Goal: Task Accomplishment & Management: Manage account settings

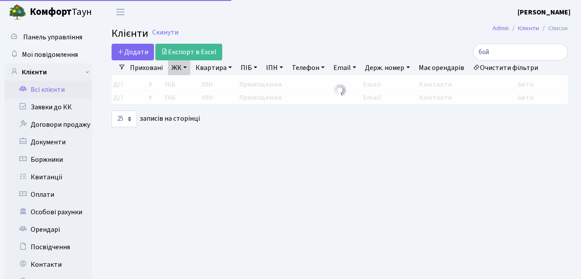
select select "25"
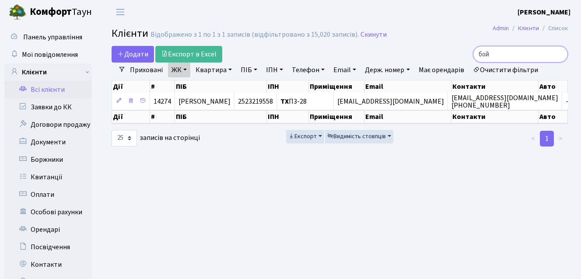
click at [507, 55] on input "бой" at bounding box center [520, 54] width 95 height 17
type input "б"
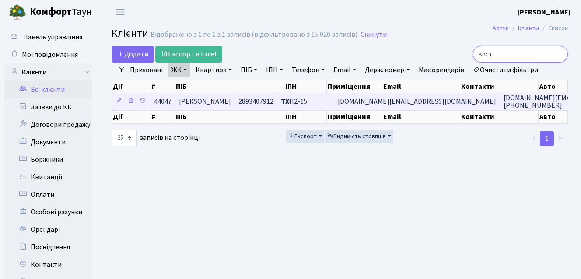
type input "вост"
click at [231, 98] on span "Вострецов Дмитро Анатолійович" at bounding box center [205, 102] width 52 height 10
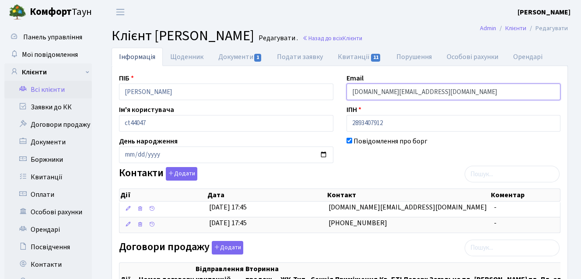
drag, startPoint x: 352, startPoint y: 92, endPoint x: 421, endPoint y: 86, distance: 69.4
click at [421, 86] on input "Dvgroup.ua@gmail.com" at bounding box center [454, 92] width 214 height 17
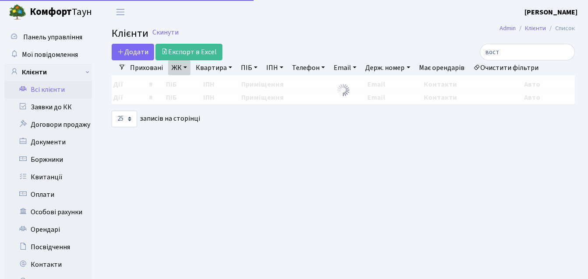
select select "25"
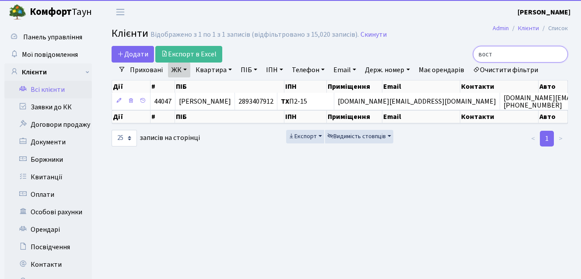
click at [513, 56] on input "вост" at bounding box center [520, 54] width 95 height 17
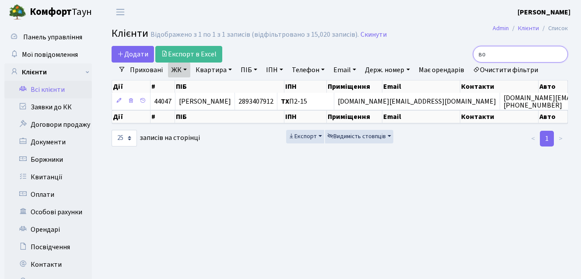
type input "в"
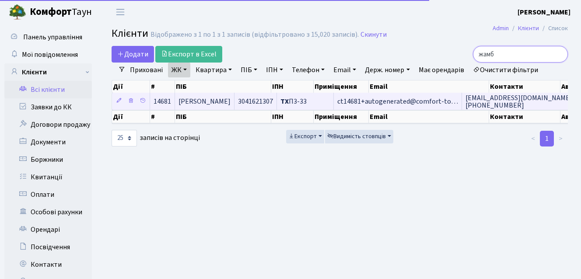
type input "жамб"
click at [231, 98] on span "[PERSON_NAME]" at bounding box center [205, 102] width 52 height 10
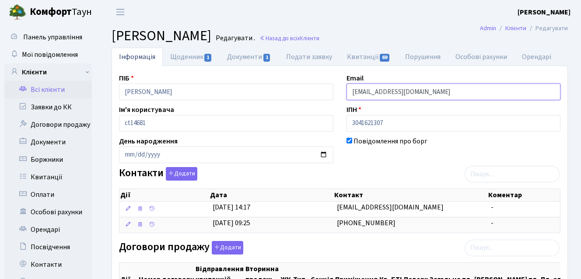
drag, startPoint x: 350, startPoint y: 92, endPoint x: 491, endPoint y: 92, distance: 140.0
click at [491, 92] on input "[EMAIL_ADDRESS][DOMAIN_NAME]" at bounding box center [454, 92] width 214 height 17
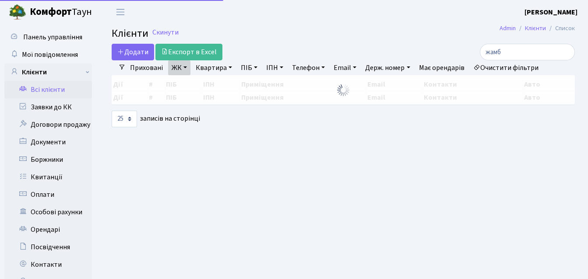
select select "25"
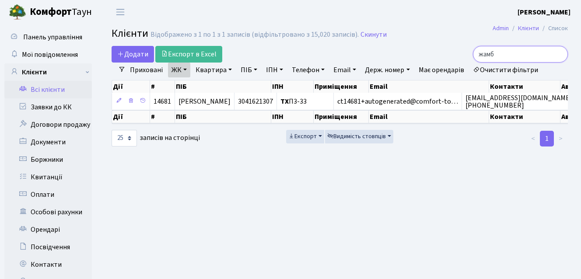
click at [511, 54] on input "жамб" at bounding box center [520, 54] width 95 height 17
type input "ж"
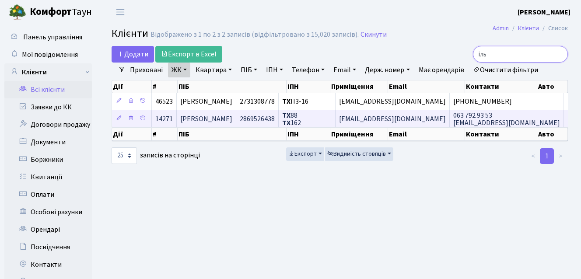
type input "іль"
click at [236, 116] on td "Ільясов Авраам" at bounding box center [207, 119] width 60 height 18
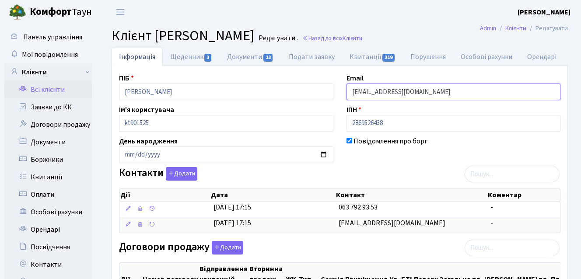
drag, startPoint x: 351, startPoint y: 89, endPoint x: 418, endPoint y: 89, distance: 66.5
click at [418, 89] on input "[EMAIL_ADDRESS][DOMAIN_NAME]" at bounding box center [454, 92] width 214 height 17
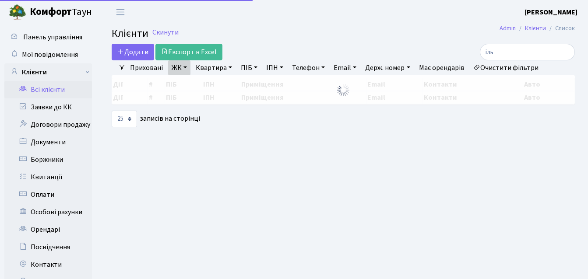
select select "25"
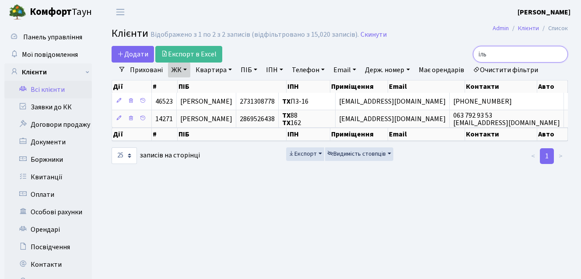
click at [508, 57] on input "іль" at bounding box center [520, 54] width 95 height 17
type input "і"
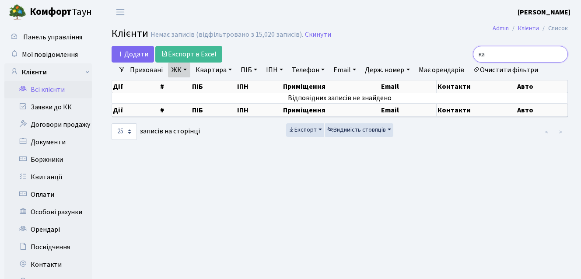
type input "к"
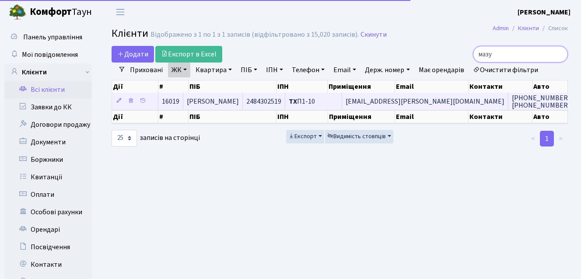
type input "мазу"
click at [219, 99] on span "Мазур Ігор Юрійович" at bounding box center [213, 102] width 52 height 10
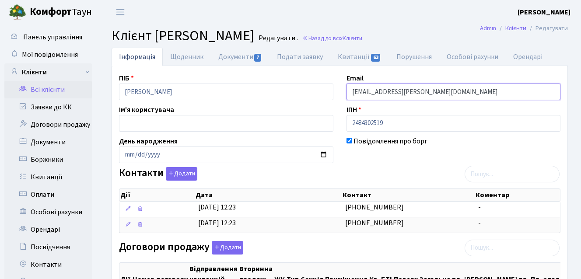
drag, startPoint x: 352, startPoint y: 91, endPoint x: 404, endPoint y: 90, distance: 52.5
click at [404, 90] on input "[EMAIL_ADDRESS][PERSON_NAME][DOMAIN_NAME]" at bounding box center [454, 92] width 214 height 17
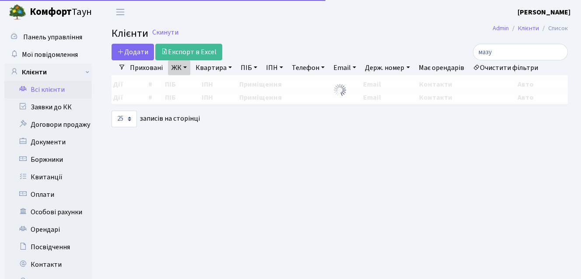
select select "25"
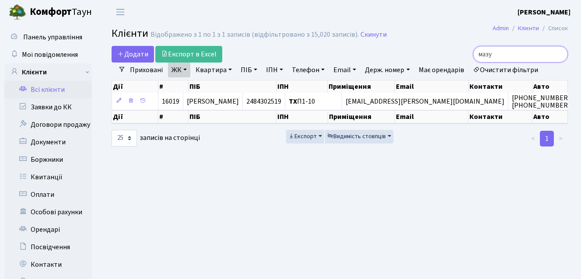
click at [505, 53] on input "мазу" at bounding box center [520, 54] width 95 height 17
type input "м"
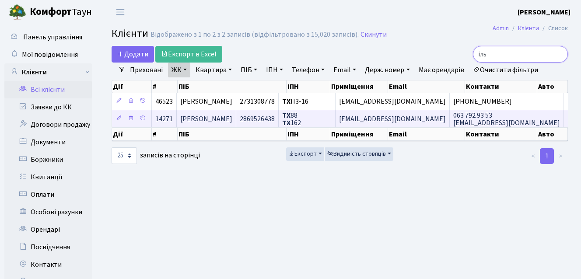
type input "іль"
click at [229, 116] on td "[PERSON_NAME]" at bounding box center [207, 119] width 60 height 18
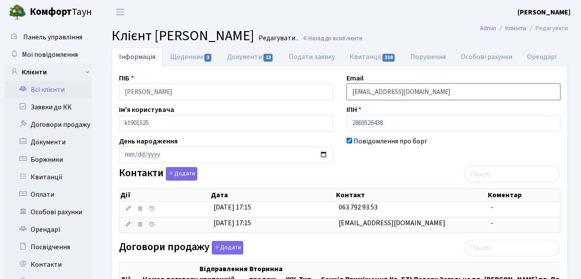
drag, startPoint x: 358, startPoint y: 89, endPoint x: 415, endPoint y: 93, distance: 56.6
click at [424, 89] on input "[EMAIL_ADDRESS][DOMAIN_NAME]" at bounding box center [454, 92] width 214 height 17
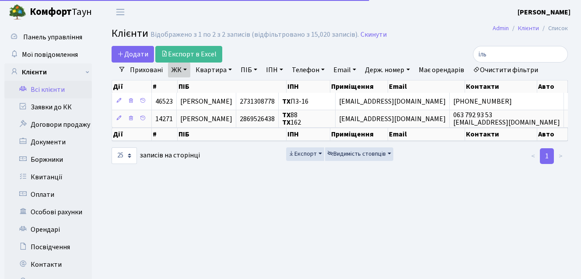
select select "25"
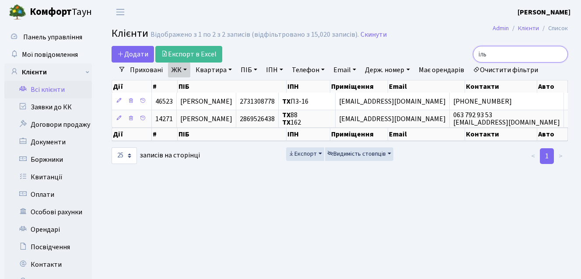
click at [512, 54] on input "іль" at bounding box center [520, 54] width 95 height 17
type input "і"
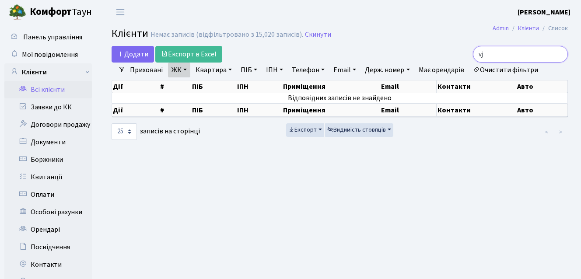
type input "v"
type input "м"
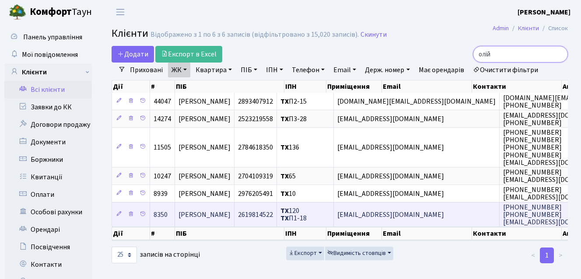
type input "олій"
click at [228, 213] on span "[PERSON_NAME]" at bounding box center [205, 215] width 52 height 10
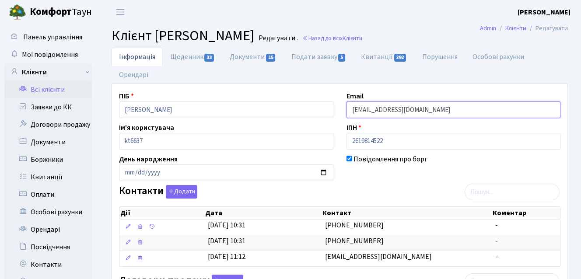
drag, startPoint x: 348, startPoint y: 110, endPoint x: 441, endPoint y: 111, distance: 92.8
click at [441, 111] on input "[EMAIL_ADDRESS][DOMAIN_NAME]" at bounding box center [454, 110] width 214 height 17
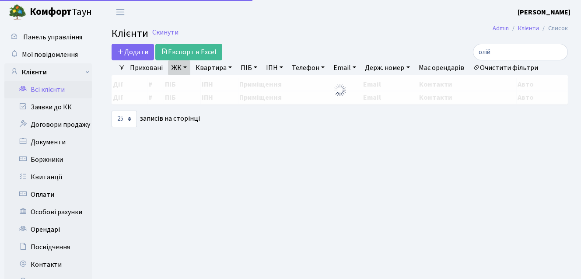
select select "25"
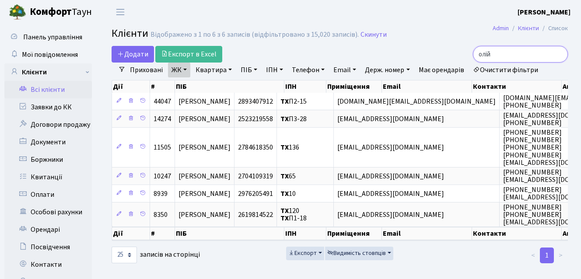
click at [508, 56] on input "олій" at bounding box center [520, 54] width 95 height 17
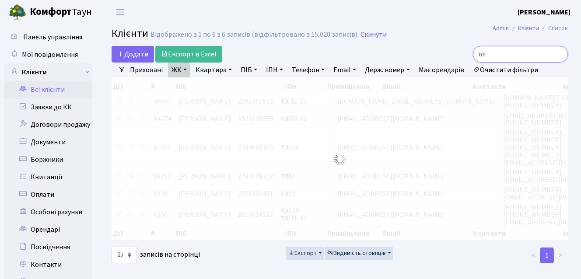
type input "о"
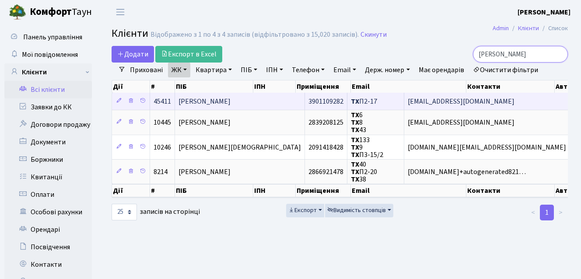
type input "пурік"
click at [214, 101] on span "[PERSON_NAME]" at bounding box center [205, 102] width 52 height 10
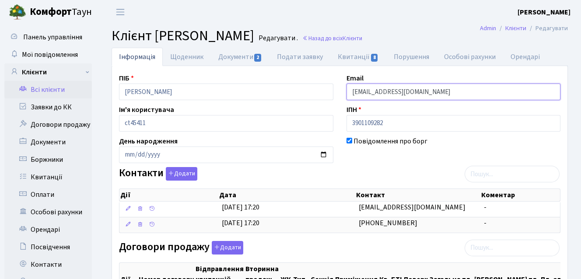
drag, startPoint x: 351, startPoint y: 90, endPoint x: 401, endPoint y: 90, distance: 49.9
click at [401, 90] on input "[EMAIL_ADDRESS][DOMAIN_NAME]" at bounding box center [454, 92] width 214 height 17
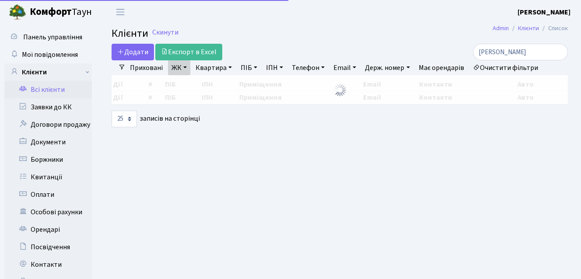
select select "25"
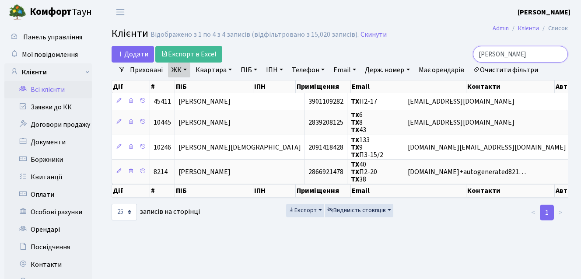
click at [512, 55] on input "[PERSON_NAME]" at bounding box center [520, 54] width 95 height 17
type input "п"
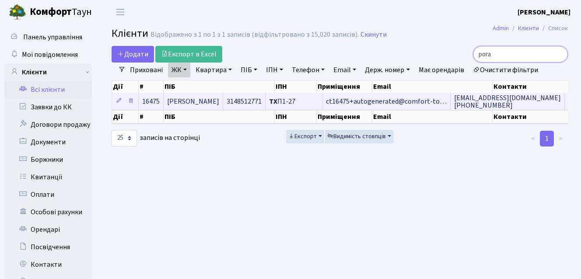
type input "рога"
click at [405, 98] on span "ct16475+autogenerated@comfort-to…" at bounding box center [386, 102] width 121 height 10
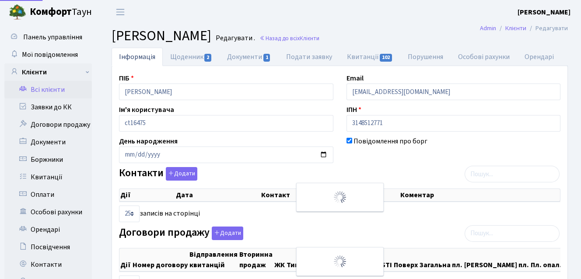
select select "25"
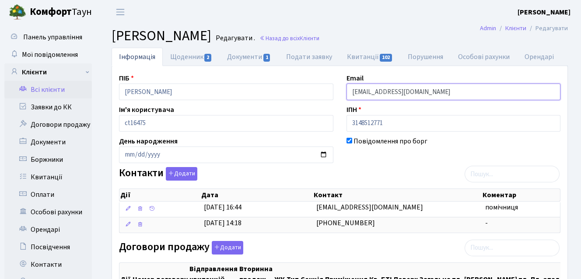
drag, startPoint x: 351, startPoint y: 91, endPoint x: 498, endPoint y: 91, distance: 146.6
click at [498, 91] on input "[EMAIL_ADDRESS][DOMAIN_NAME]" at bounding box center [454, 92] width 214 height 17
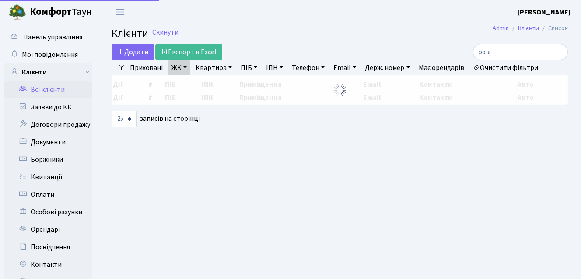
select select "25"
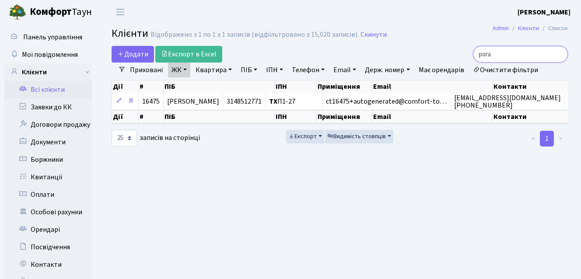
click at [517, 55] on input "рога" at bounding box center [520, 54] width 95 height 17
type input "р"
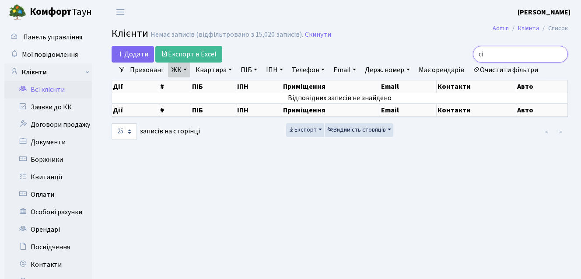
type input "с"
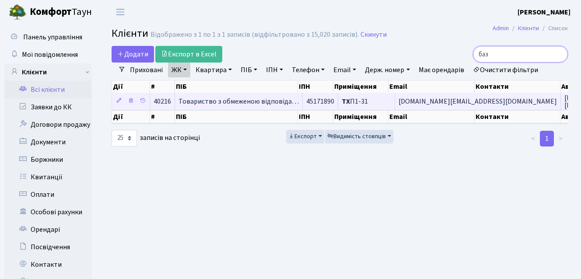
type input "баз"
click at [265, 101] on span "Товариство з обмеженою відповіда…" at bounding box center [239, 102] width 120 height 10
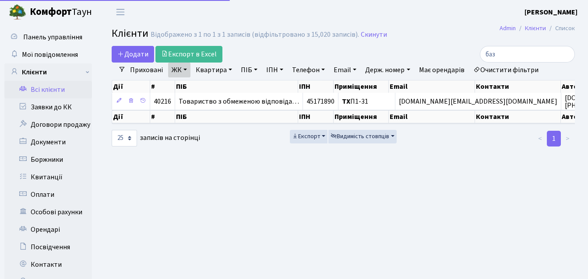
select select "25"
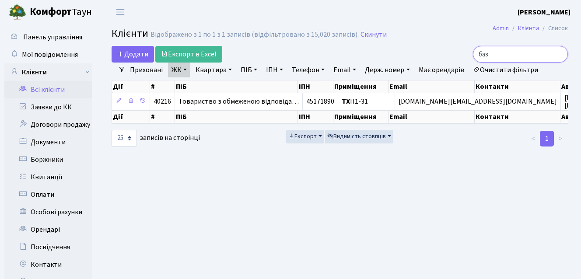
click at [523, 49] on input "баз" at bounding box center [520, 54] width 95 height 17
type input "б"
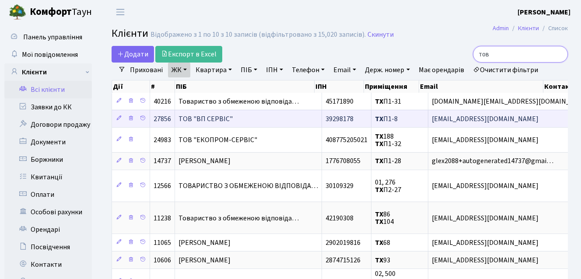
type input "тов"
click at [289, 123] on td "ТОВ "ВП СЕРВІС"" at bounding box center [248, 119] width 147 height 18
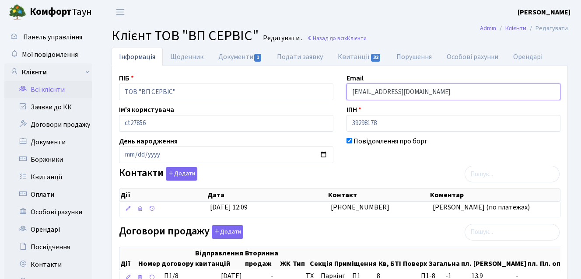
drag, startPoint x: 351, startPoint y: 92, endPoint x: 424, endPoint y: 91, distance: 72.6
click at [424, 91] on input "[EMAIL_ADDRESS][DOMAIN_NAME]" at bounding box center [454, 92] width 214 height 17
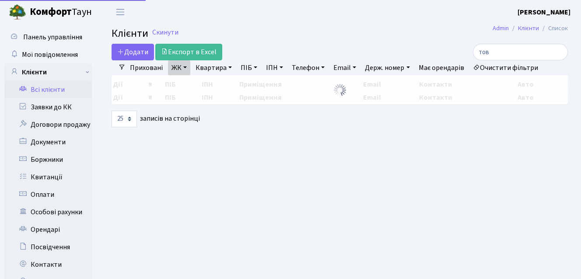
select select "25"
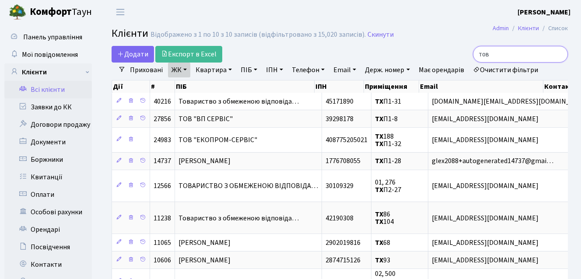
click at [503, 53] on input "тов" at bounding box center [520, 54] width 95 height 17
type input "т"
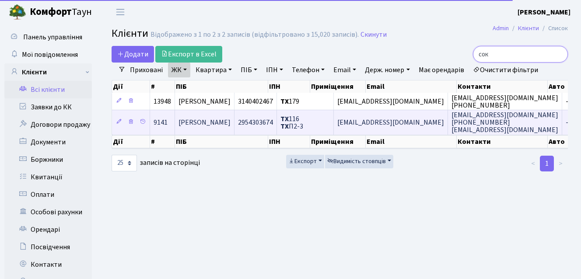
type input "сок"
click at [228, 124] on span "[PERSON_NAME]" at bounding box center [205, 123] width 52 height 10
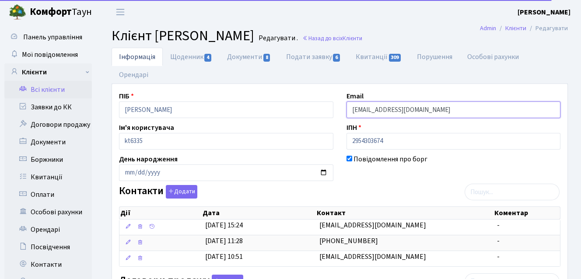
drag, startPoint x: 351, startPoint y: 109, endPoint x: 444, endPoint y: 109, distance: 93.2
click at [444, 109] on input "[EMAIL_ADDRESS][DOMAIN_NAME]" at bounding box center [454, 110] width 214 height 17
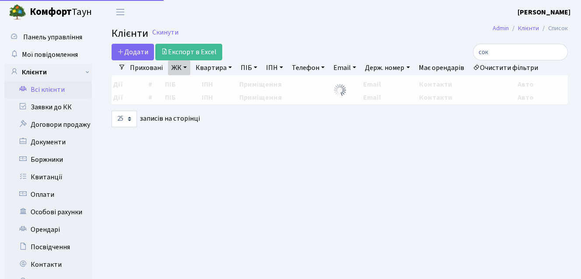
select select "25"
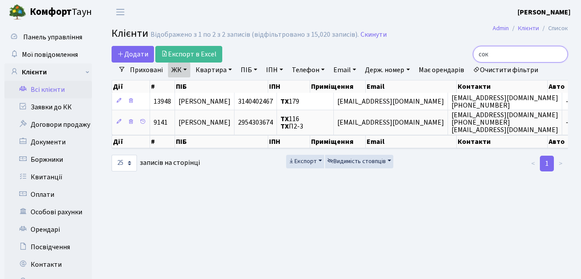
click at [529, 56] on input "сок" at bounding box center [520, 54] width 95 height 17
type input "с"
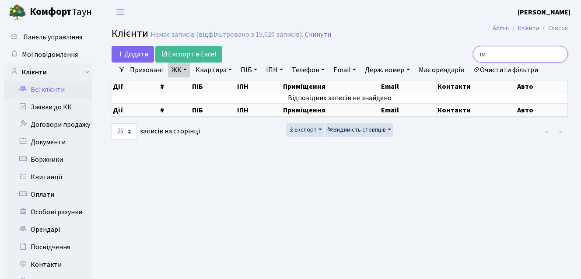
type input "т"
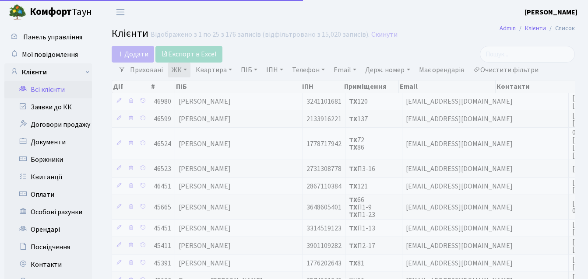
select select "25"
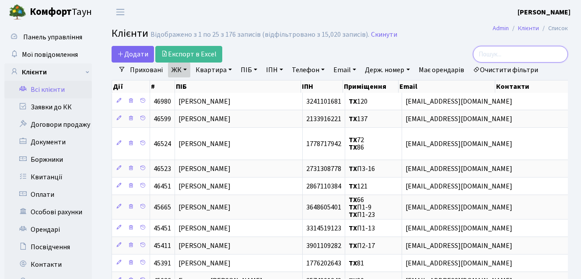
click at [521, 53] on input "search" at bounding box center [520, 54] width 95 height 17
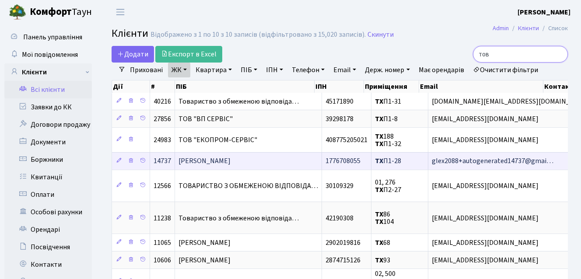
type input "тов"
click at [231, 161] on span "Товкес Василь Микитович" at bounding box center [205, 162] width 52 height 10
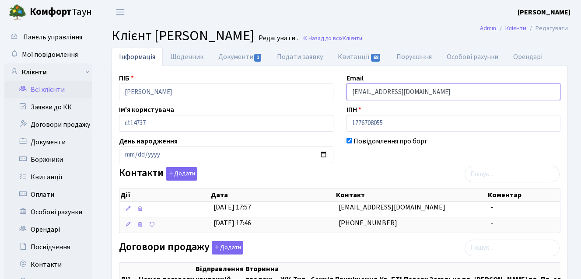
drag, startPoint x: 350, startPoint y: 92, endPoint x: 485, endPoint y: 102, distance: 135.1
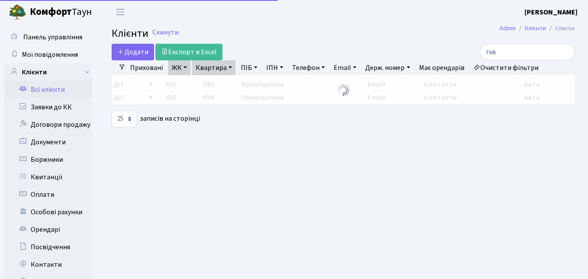
select select "25"
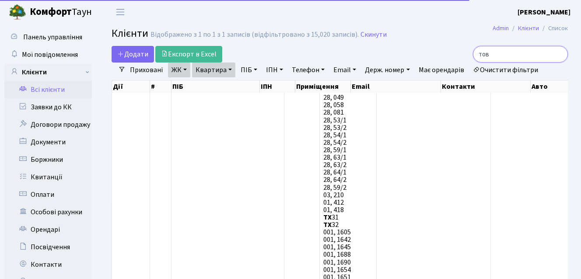
click at [510, 54] on input "тов" at bounding box center [520, 54] width 95 height 17
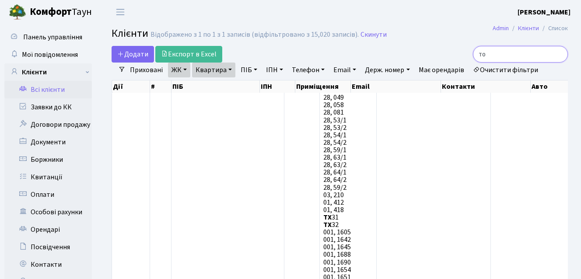
type input "т"
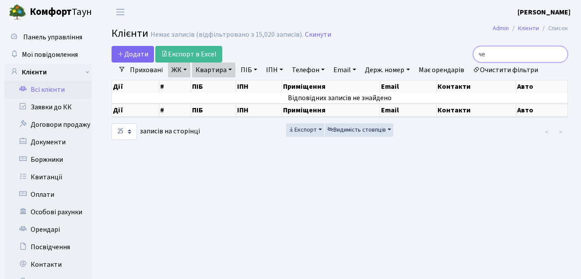
type input "ч"
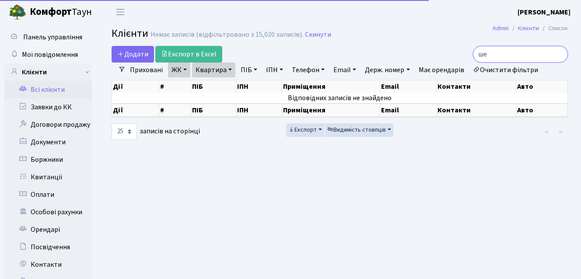
type input "ш"
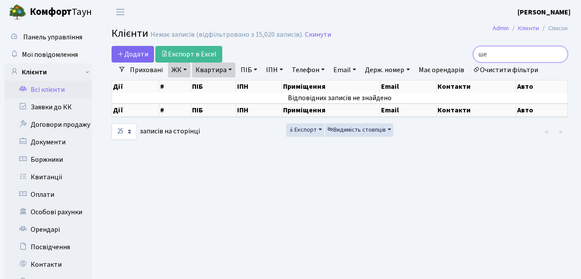
type input "ш"
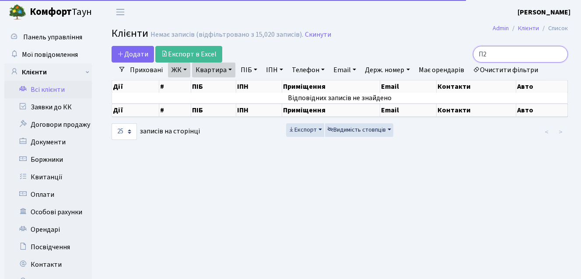
type input "П"
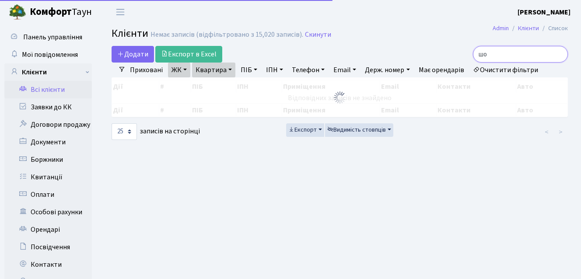
type input "ш"
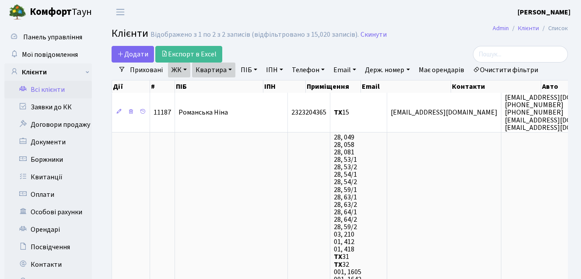
click at [213, 70] on link "Квартира" at bounding box center [213, 70] width 43 height 15
type input "118"
click at [251, 48] on div "Додати Експорт в Excel" at bounding box center [262, 54] width 300 height 17
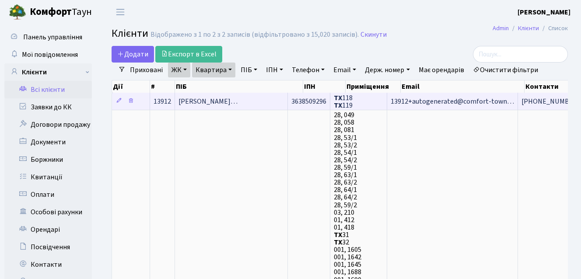
click at [238, 100] on span "Шостаковський Олександр Олександ…" at bounding box center [208, 102] width 59 height 10
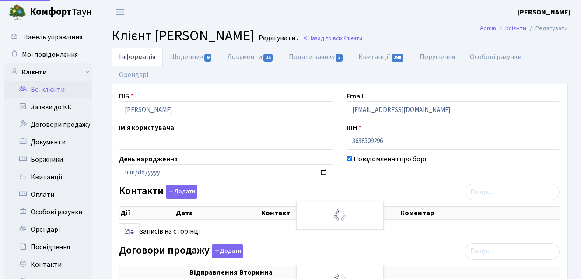
select select "25"
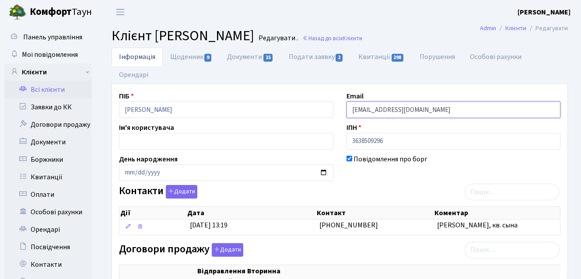
drag, startPoint x: 381, startPoint y: 107, endPoint x: 420, endPoint y: 110, distance: 38.7
click at [485, 103] on input "13912+autogenerated@comfort-town.com.ua" at bounding box center [454, 110] width 214 height 17
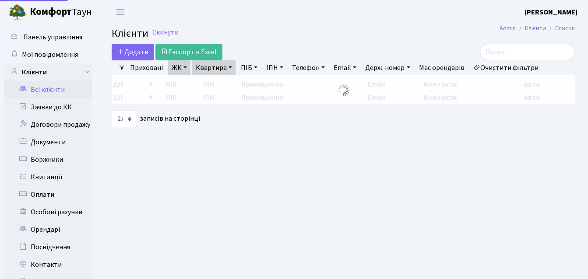
select select "25"
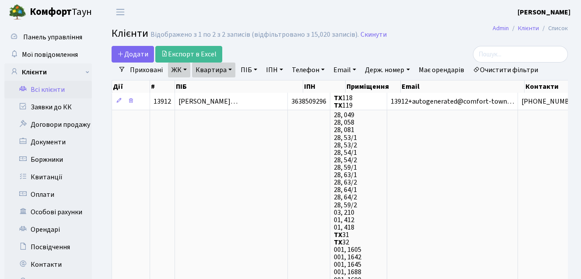
click at [229, 71] on link "Квартира" at bounding box center [213, 70] width 43 height 15
click at [227, 87] on input "118" at bounding box center [218, 87] width 51 height 17
type input "1"
click at [50, 87] on link "Всі клієнти" at bounding box center [48, 90] width 88 height 18
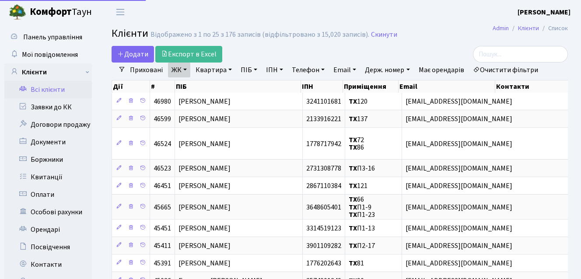
select select "25"
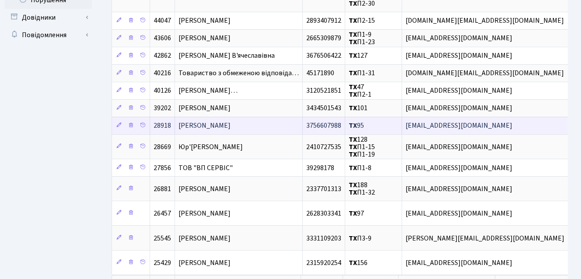
scroll to position [350, 0]
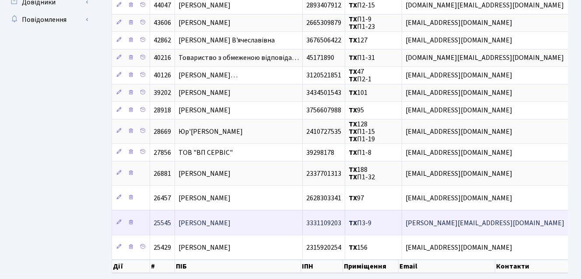
click at [231, 224] on span "[PERSON_NAME]" at bounding box center [205, 223] width 52 height 10
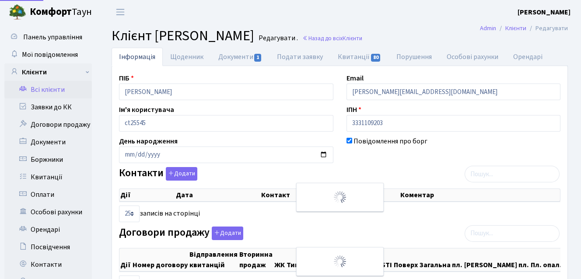
select select "25"
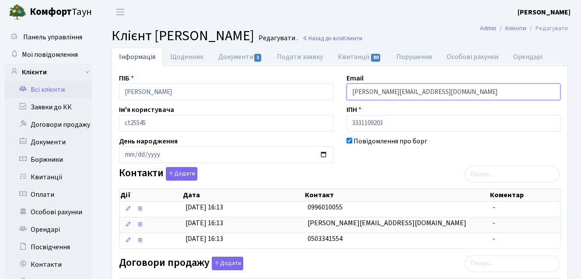
drag, startPoint x: 351, startPoint y: 89, endPoint x: 437, endPoint y: 93, distance: 85.9
click at [437, 93] on input "[PERSON_NAME][EMAIL_ADDRESS][DOMAIN_NAME]" at bounding box center [454, 92] width 214 height 17
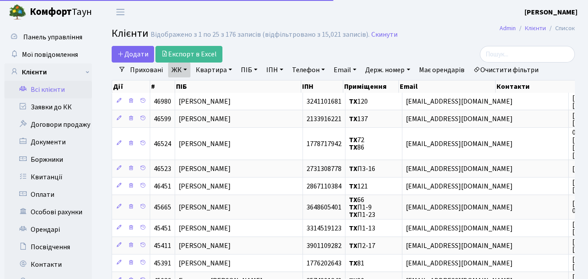
select select "25"
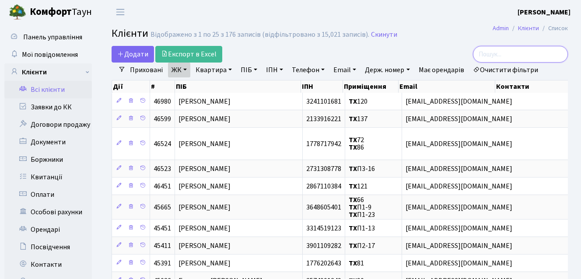
click at [509, 56] on input "search" at bounding box center [520, 54] width 95 height 17
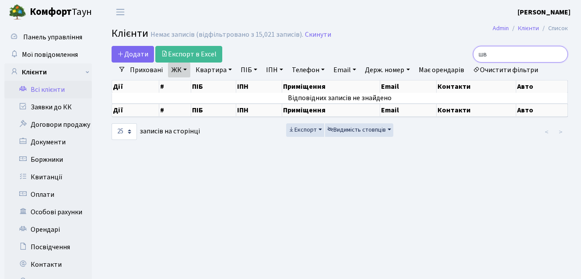
type input "ш"
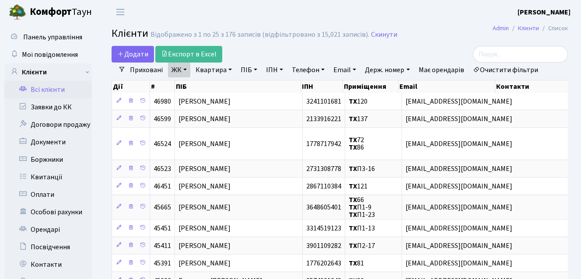
click at [217, 72] on link "Квартира" at bounding box center [213, 70] width 43 height 15
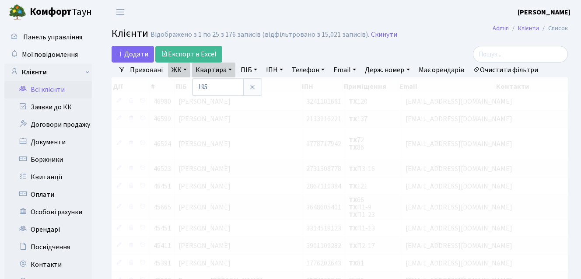
click at [244, 56] on div "Додати Експорт в Excel" at bounding box center [262, 54] width 300 height 17
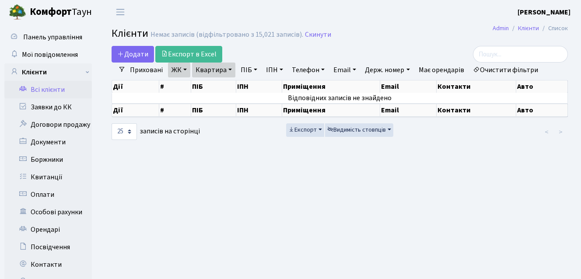
click at [207, 70] on link "Квартира" at bounding box center [213, 70] width 43 height 15
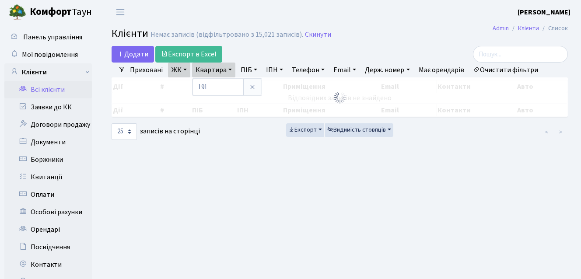
click at [256, 51] on div "Додати Експорт в Excel" at bounding box center [262, 54] width 300 height 17
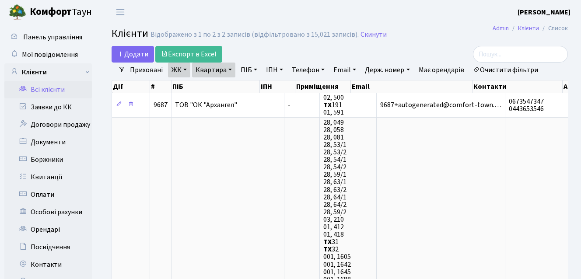
click at [224, 72] on link "Квартира" at bounding box center [213, 70] width 43 height 15
type input "185"
click at [254, 47] on div "Додати Експорт в Excel" at bounding box center [262, 54] width 300 height 17
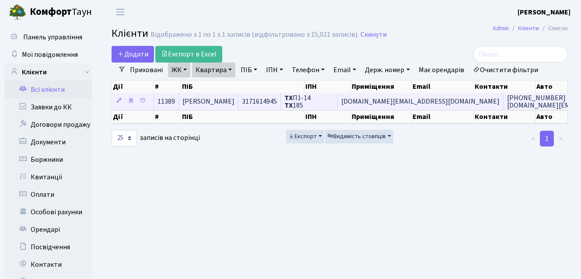
click at [235, 100] on span "[PERSON_NAME]" at bounding box center [208, 102] width 52 height 10
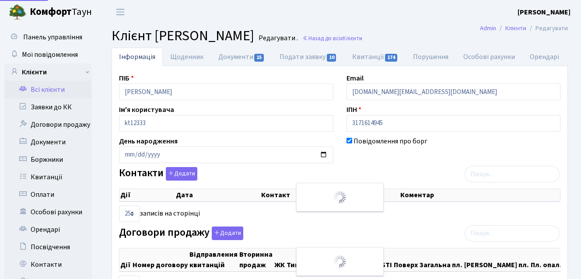
select select "25"
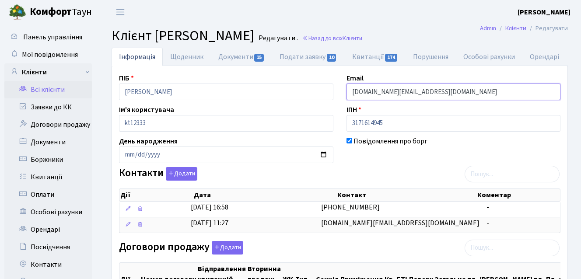
drag, startPoint x: 396, startPoint y: 87, endPoint x: 411, endPoint y: 87, distance: 15.3
click at [417, 87] on input "[DOMAIN_NAME][EMAIL_ADDRESS][DOMAIN_NAME]" at bounding box center [454, 92] width 214 height 17
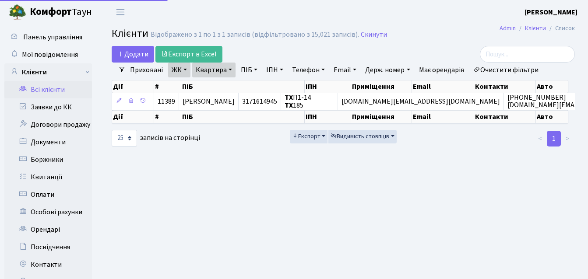
select select "25"
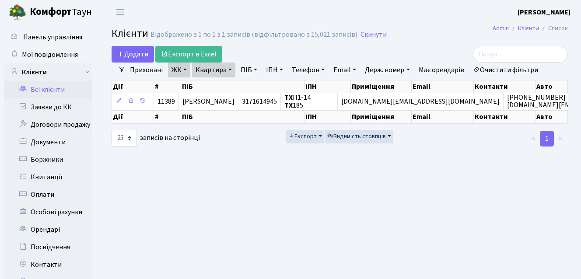
click at [213, 69] on link "Квартира" at bounding box center [213, 70] width 43 height 15
click at [220, 85] on input "185" at bounding box center [218, 87] width 51 height 17
type input "1"
type input "84"
click at [238, 51] on div "Додати Експорт в Excel" at bounding box center [262, 54] width 300 height 17
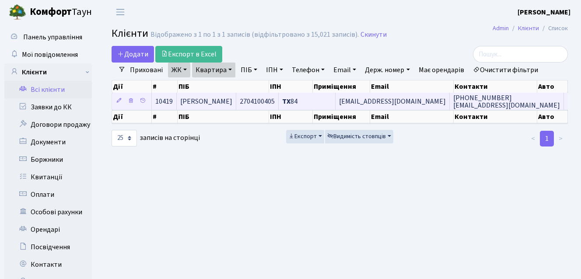
click at [222, 98] on span "[PERSON_NAME]" at bounding box center [206, 102] width 52 height 10
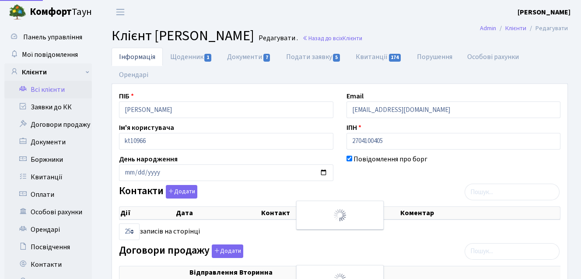
select select "25"
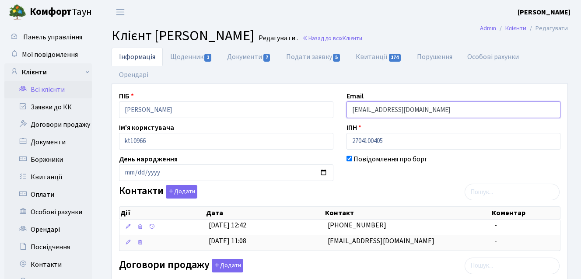
drag, startPoint x: 349, startPoint y: 109, endPoint x: 434, endPoint y: 114, distance: 84.6
click at [434, 114] on input "[EMAIL_ADDRESS][DOMAIN_NAME]" at bounding box center [454, 110] width 214 height 17
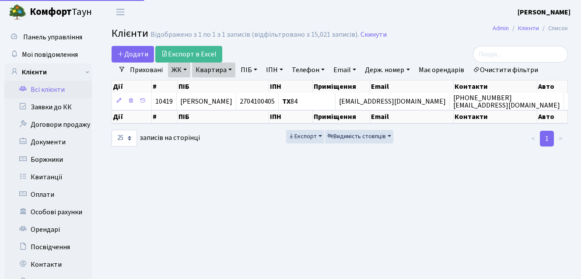
select select "25"
click at [506, 51] on input "search" at bounding box center [520, 54] width 95 height 17
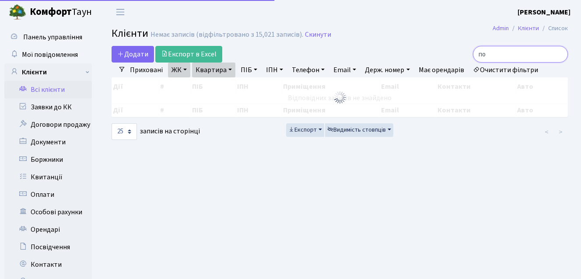
type input "п"
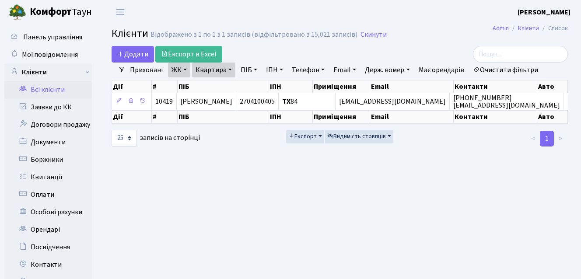
click at [228, 70] on link "Квартира" at bounding box center [213, 70] width 43 height 15
click at [225, 85] on input "84" at bounding box center [218, 87] width 51 height 17
type input "8"
click at [236, 50] on div "Додати Експорт в Excel" at bounding box center [262, 54] width 300 height 17
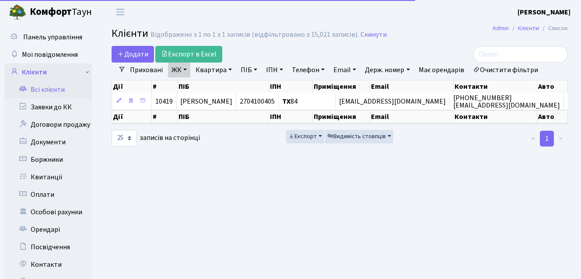
click at [55, 79] on link "Клієнти" at bounding box center [48, 72] width 88 height 18
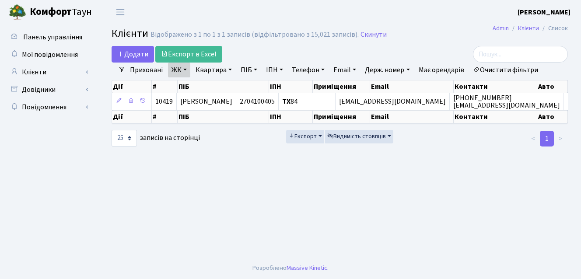
click at [54, 82] on link "Всі клієнти" at bounding box center [48, 90] width 88 height 18
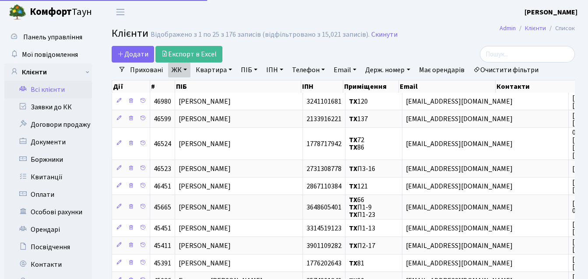
select select "25"
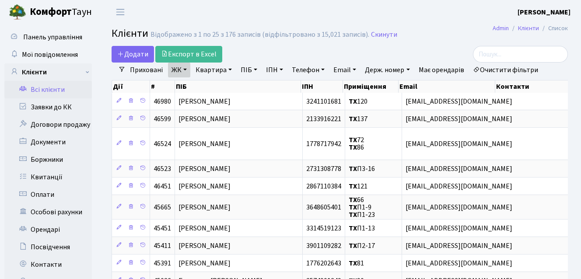
click at [182, 69] on link "ЖК" at bounding box center [179, 70] width 22 height 15
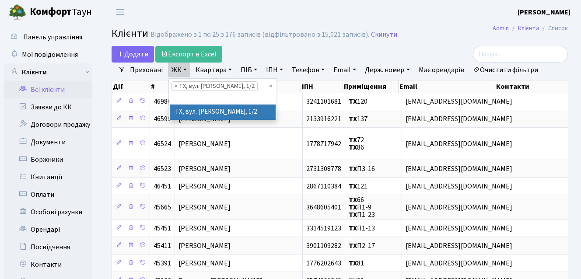
click at [252, 54] on div "Додати Експорт в Excel" at bounding box center [262, 54] width 300 height 17
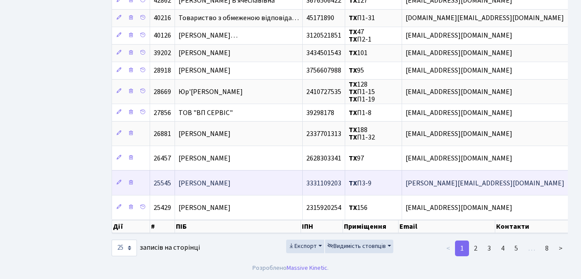
scroll to position [394, 0]
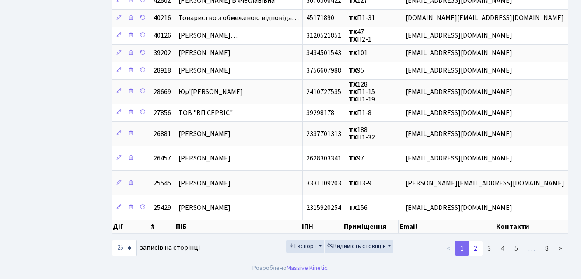
click at [476, 248] on link "2" at bounding box center [476, 249] width 14 height 16
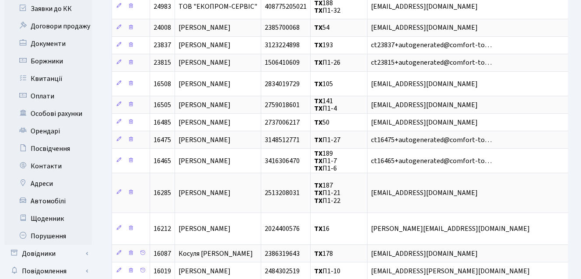
scroll to position [98, 0]
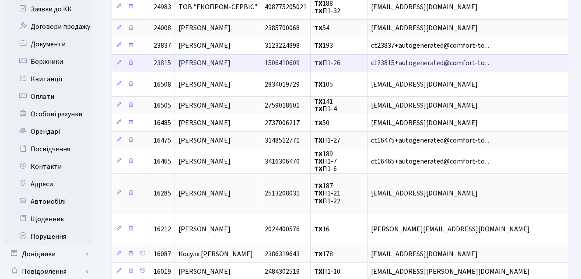
click at [231, 65] on span "[PERSON_NAME]" at bounding box center [205, 64] width 52 height 10
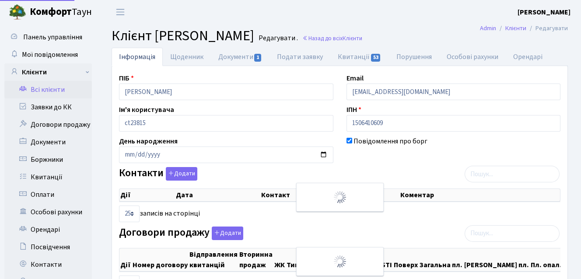
select select "25"
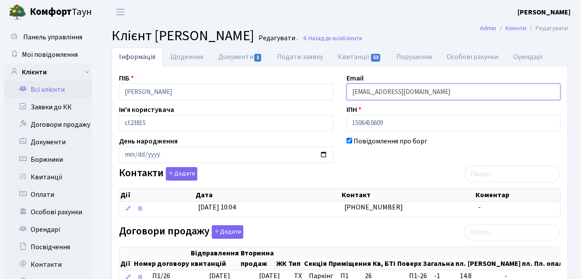
drag, startPoint x: 350, startPoint y: 93, endPoint x: 498, endPoint y: 92, distance: 147.9
click at [498, 92] on input "[EMAIL_ADDRESS][DOMAIN_NAME]" at bounding box center [454, 92] width 214 height 17
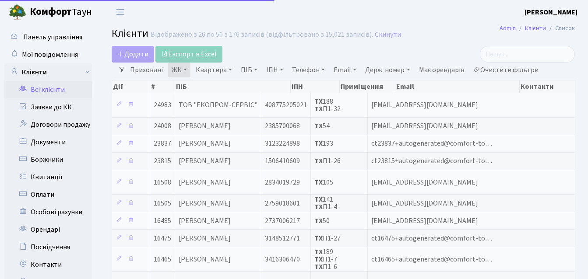
select select "25"
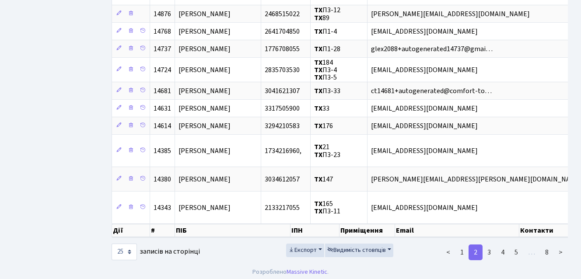
scroll to position [448, 0]
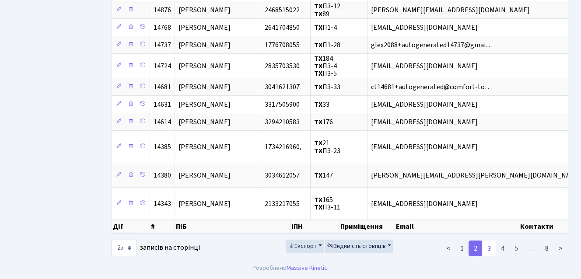
click at [490, 249] on link "3" at bounding box center [489, 249] width 14 height 16
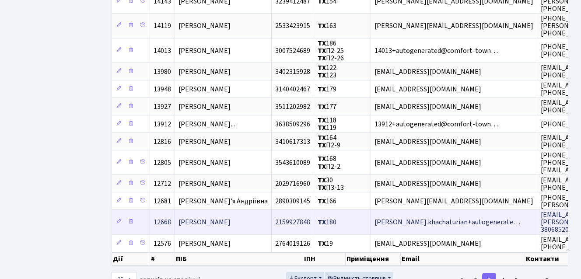
scroll to position [433, 0]
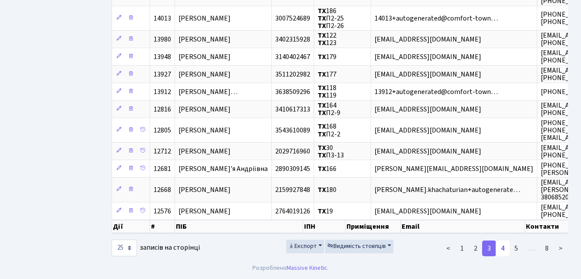
click at [503, 249] on link "4" at bounding box center [503, 249] width 14 height 16
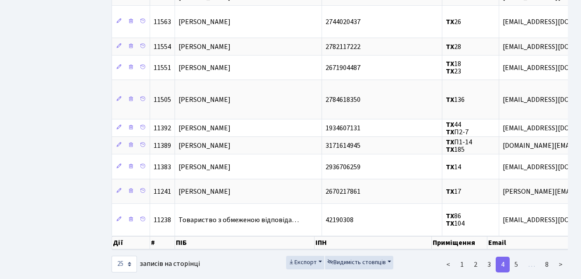
scroll to position [469, 0]
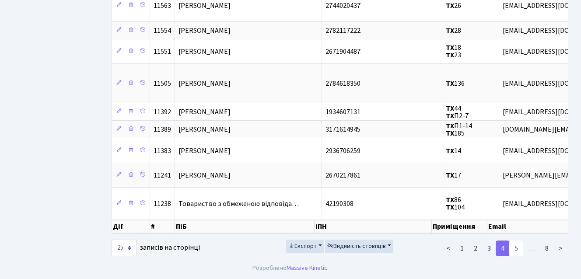
click at [512, 247] on link "5" at bounding box center [516, 249] width 14 height 16
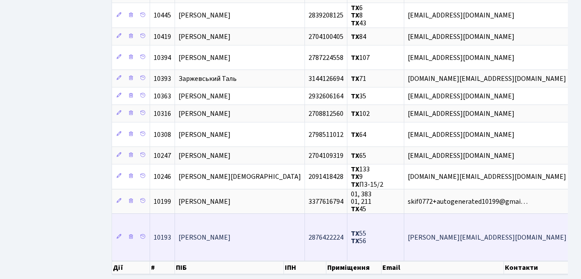
scroll to position [525, 0]
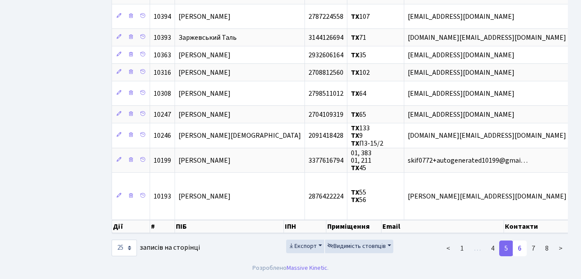
click at [521, 254] on link "6" at bounding box center [520, 249] width 14 height 16
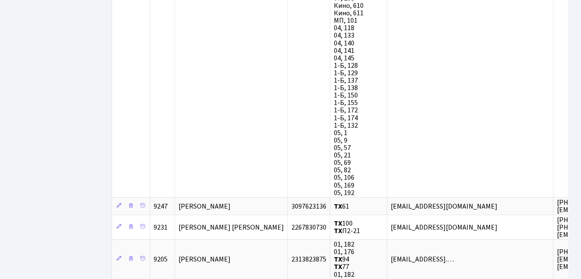
scroll to position [3290, 0]
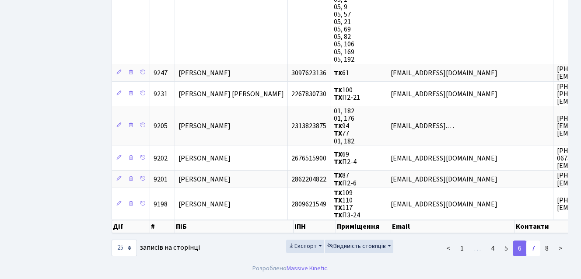
click at [533, 248] on link "7" at bounding box center [533, 249] width 14 height 16
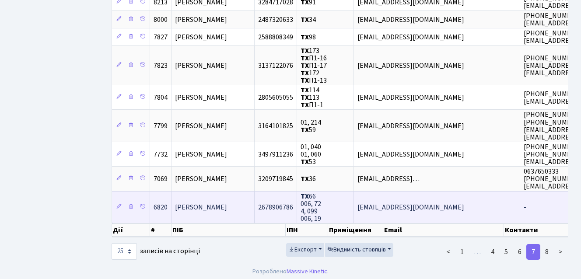
scroll to position [469, 0]
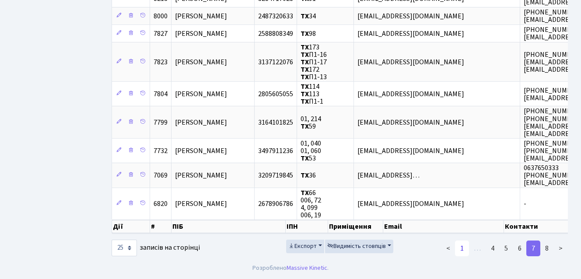
click at [464, 248] on link "1" at bounding box center [462, 249] width 14 height 16
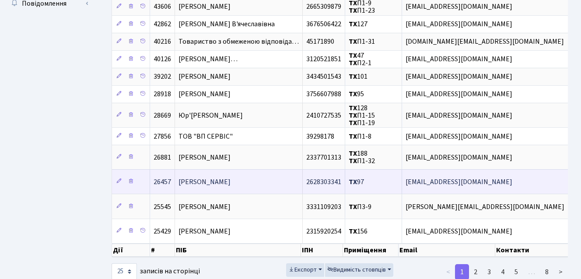
scroll to position [394, 0]
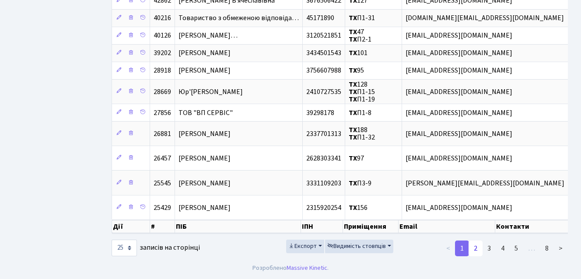
click at [476, 251] on link "2" at bounding box center [476, 249] width 14 height 16
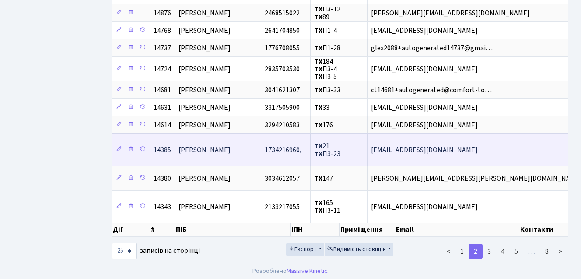
scroll to position [448, 0]
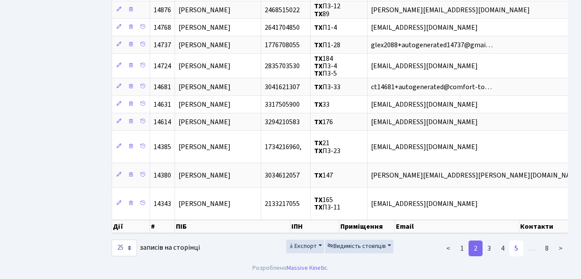
click at [518, 249] on link "5" at bounding box center [516, 249] width 14 height 16
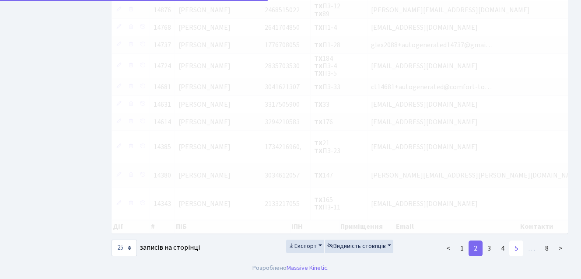
scroll to position [529, 0]
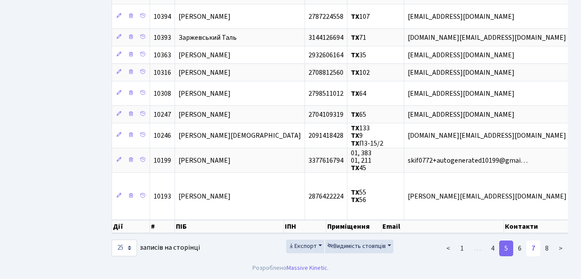
click at [532, 251] on link "7" at bounding box center [533, 249] width 14 height 16
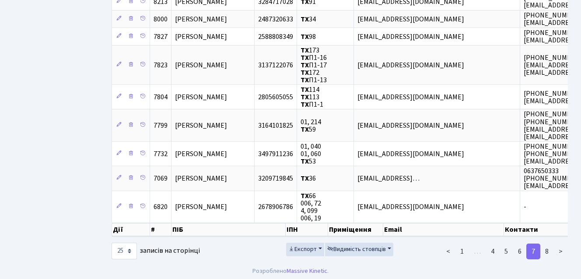
scroll to position [469, 0]
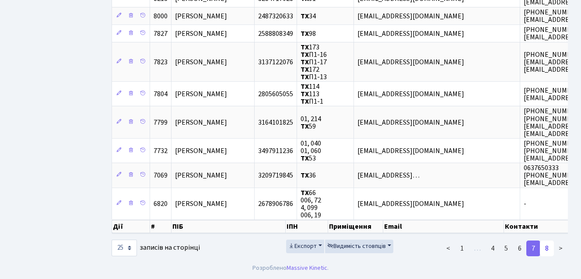
click at [547, 245] on link "8" at bounding box center [547, 249] width 14 height 16
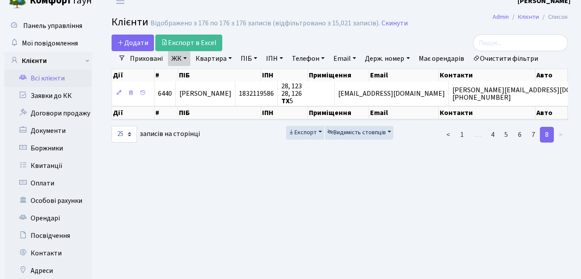
scroll to position [44, 0]
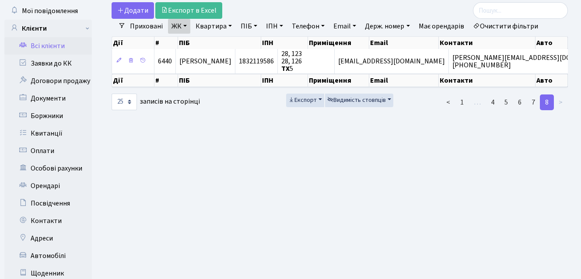
click at [562, 100] on li ">" at bounding box center [561, 103] width 14 height 16
click at [560, 102] on li ">" at bounding box center [561, 103] width 14 height 16
click at [460, 105] on link "1" at bounding box center [462, 103] width 14 height 16
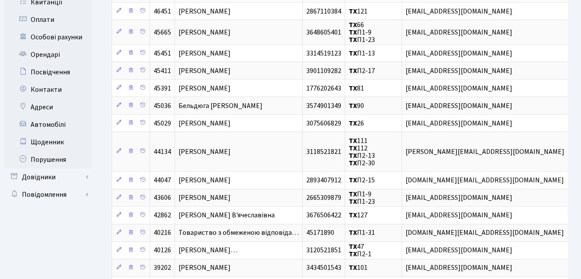
scroll to position [0, 0]
